Goal: Check status: Check status

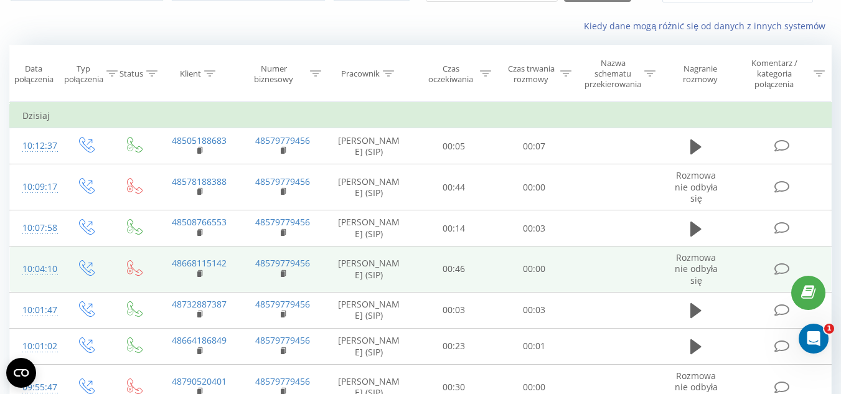
scroll to position [124, 0]
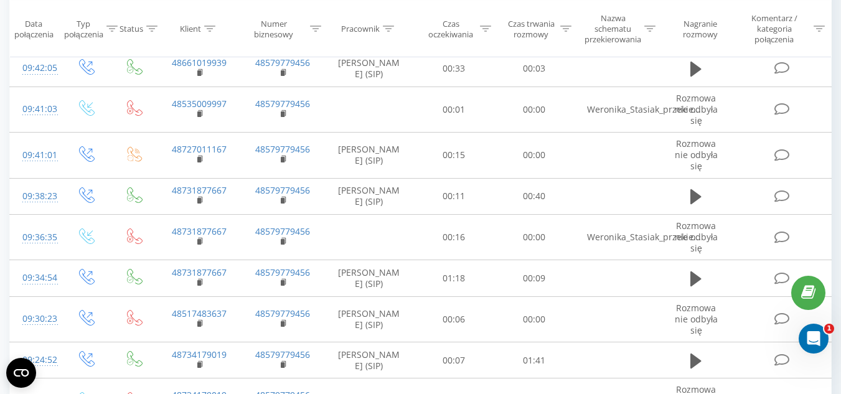
scroll to position [860, 0]
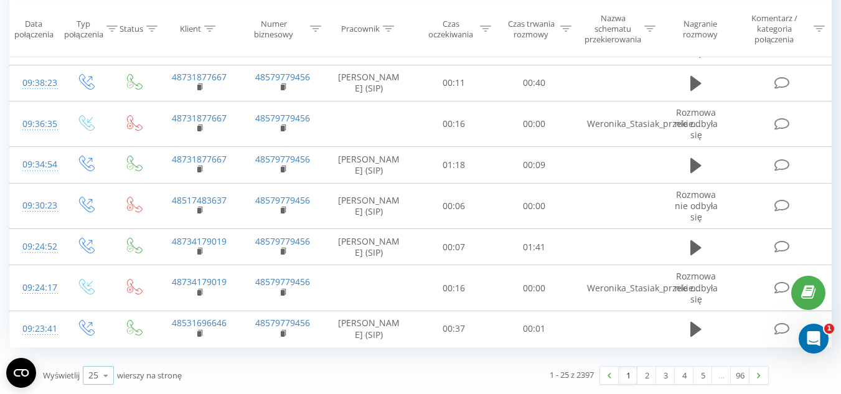
click at [99, 371] on icon at bounding box center [105, 375] width 19 height 24
click at [98, 359] on span "100" at bounding box center [95, 358] width 15 height 12
